Goal: Task Accomplishment & Management: Manage account settings

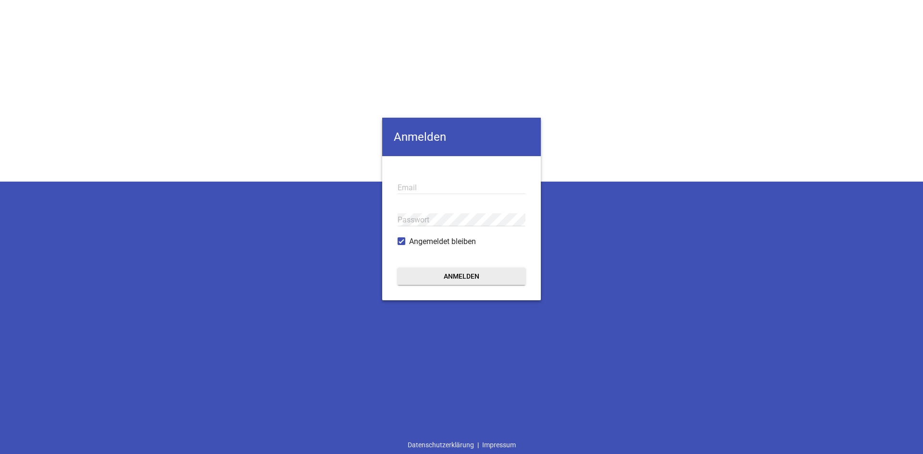
type input "[EMAIL_ADDRESS][PERSON_NAME][DOMAIN_NAME]"
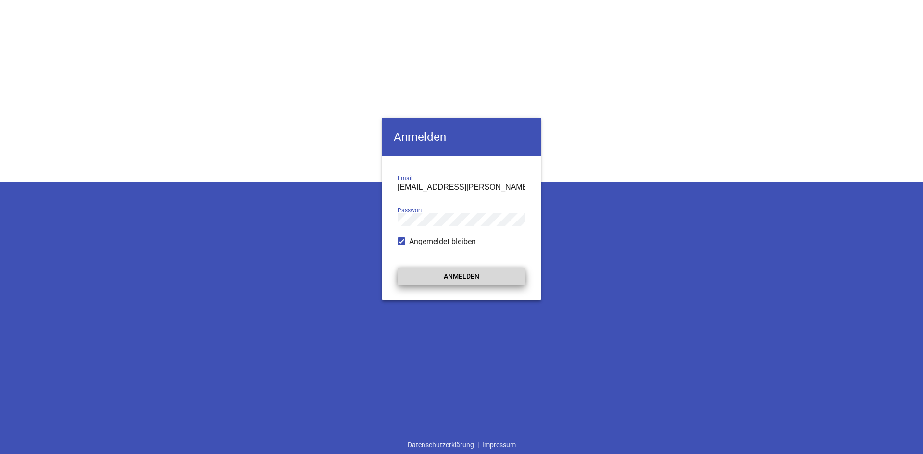
click at [446, 273] on button "Anmelden" at bounding box center [461, 276] width 128 height 17
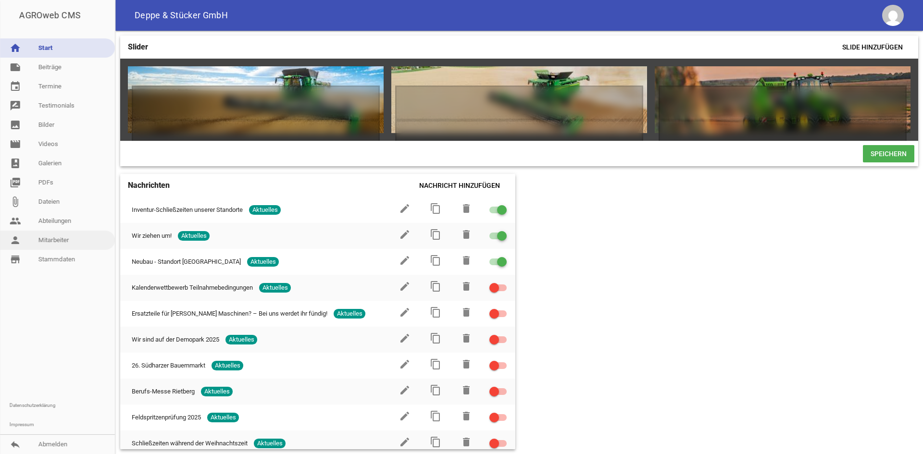
click at [51, 237] on link "person Mitarbeiter" at bounding box center [57, 240] width 115 height 19
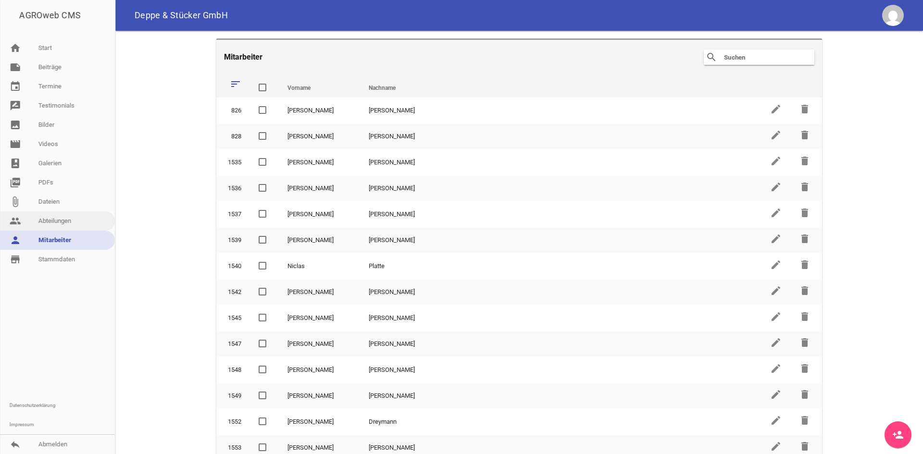
click at [72, 223] on link "people Abteilungen" at bounding box center [57, 220] width 115 height 19
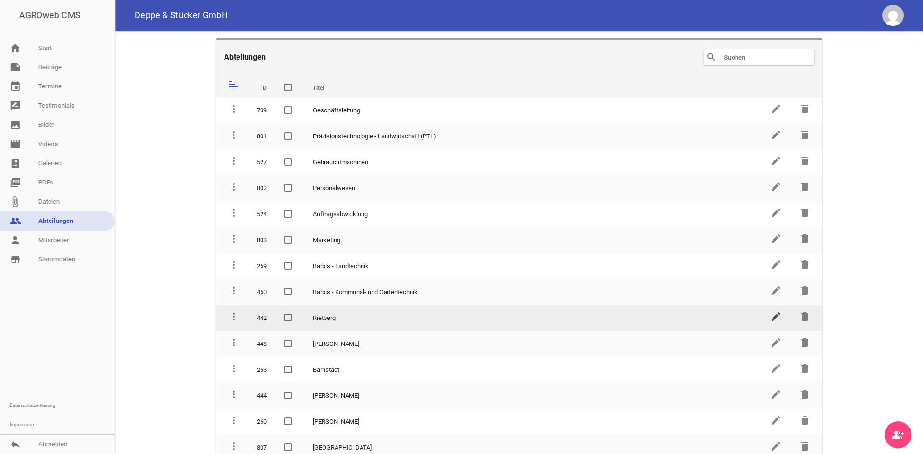
click at [770, 314] on icon "edit" at bounding box center [776, 317] width 12 height 12
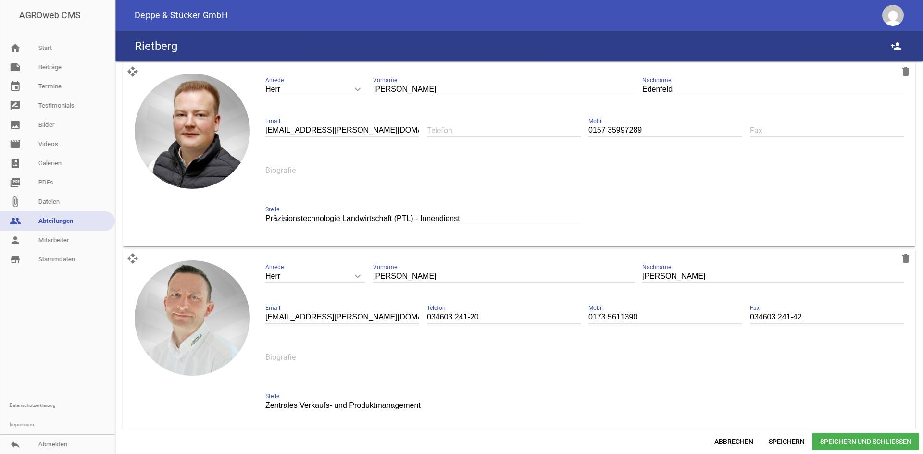
scroll to position [1970, 0]
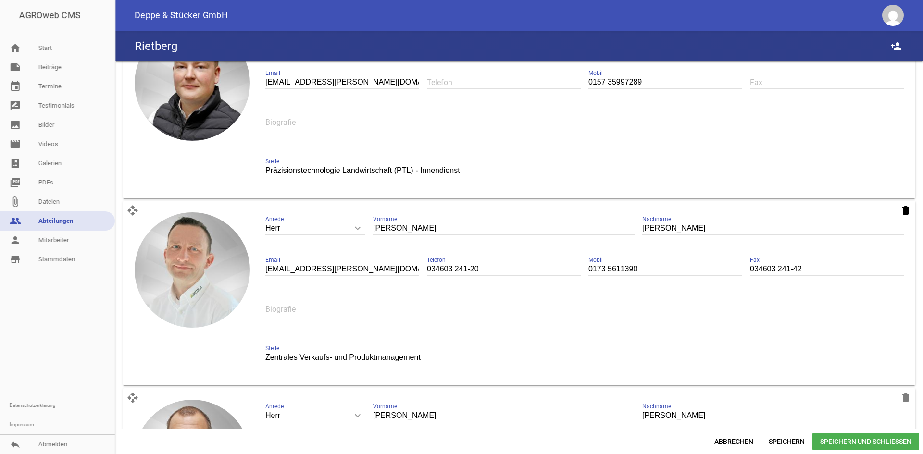
click at [904, 214] on icon "delete" at bounding box center [906, 211] width 12 height 12
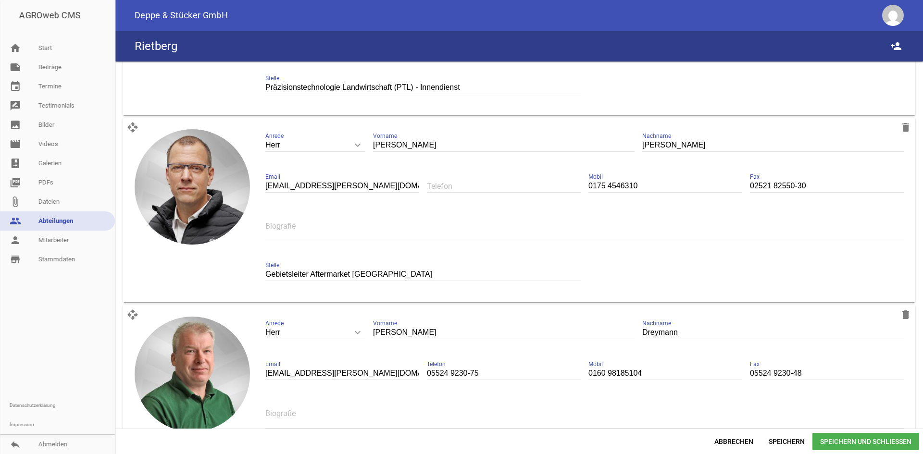
scroll to position [2067, 0]
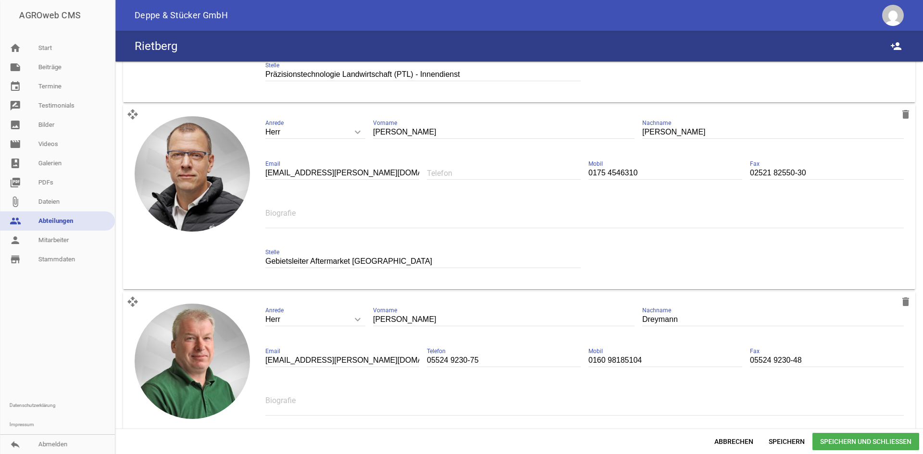
click at [871, 439] on span "Speichern und Schließen" at bounding box center [865, 441] width 107 height 17
